Goal: Find specific page/section: Find specific page/section

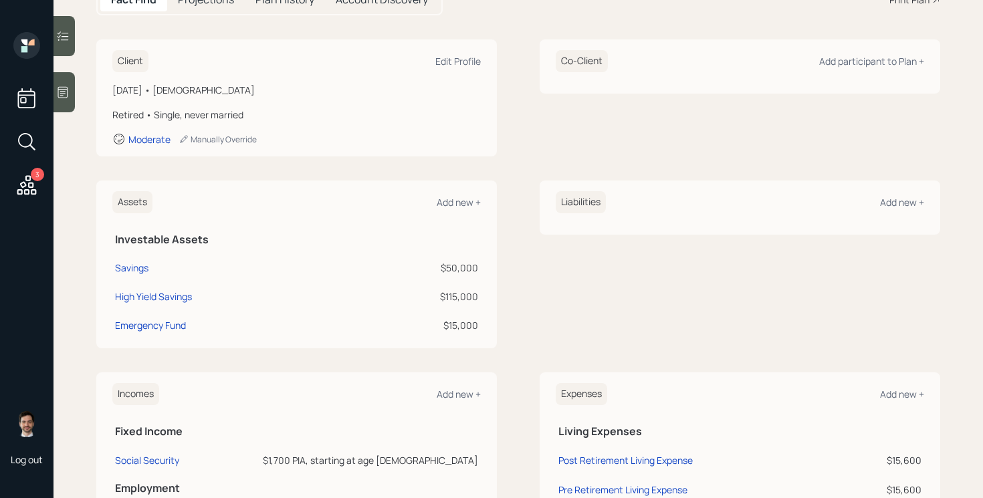
scroll to position [164, 0]
click at [15, 187] on icon at bounding box center [27, 185] width 24 height 24
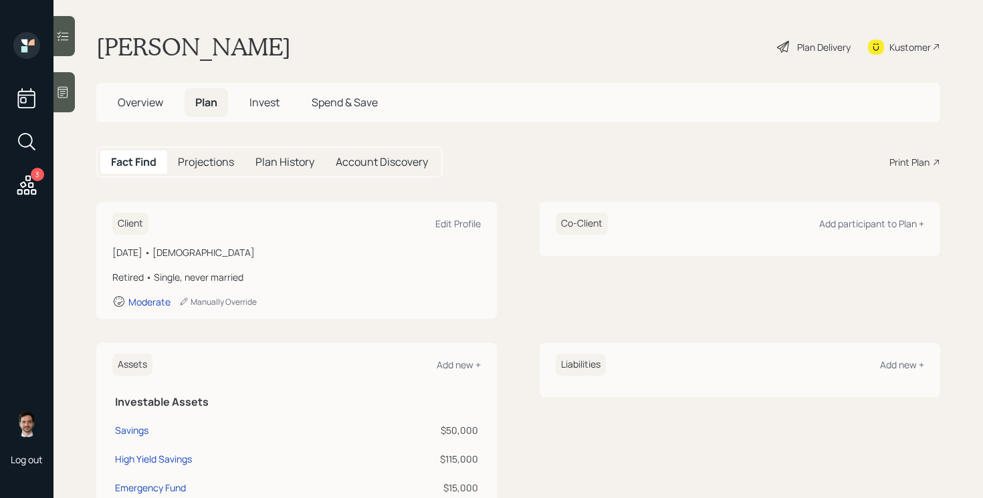
click at [434, 37] on div "[PERSON_NAME] Plan Delivery Kustomer" at bounding box center [518, 46] width 844 height 29
